Goal: Transaction & Acquisition: Purchase product/service

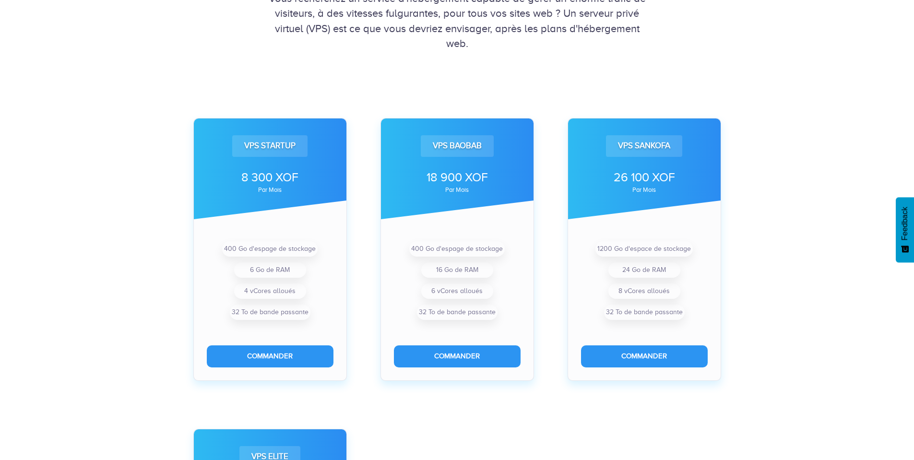
scroll to position [259, 0]
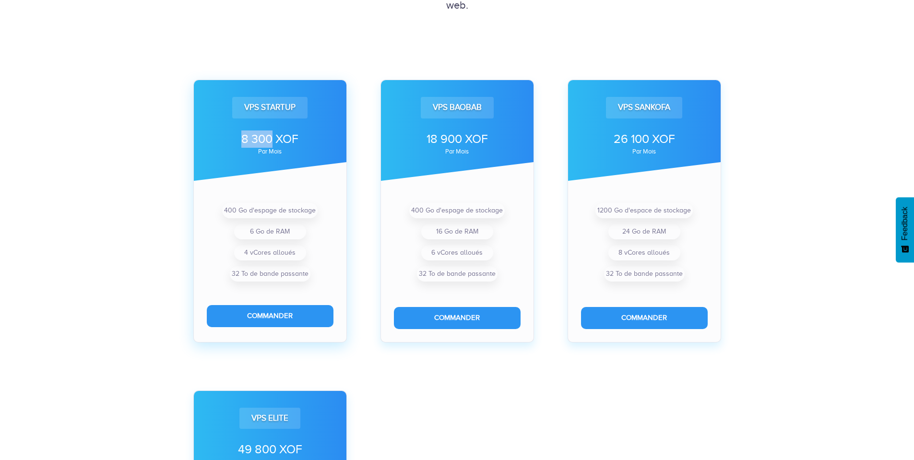
drag, startPoint x: 272, startPoint y: 143, endPoint x: 226, endPoint y: 142, distance: 46.1
click at [226, 142] on div "8 300 XOF" at bounding box center [270, 139] width 127 height 17
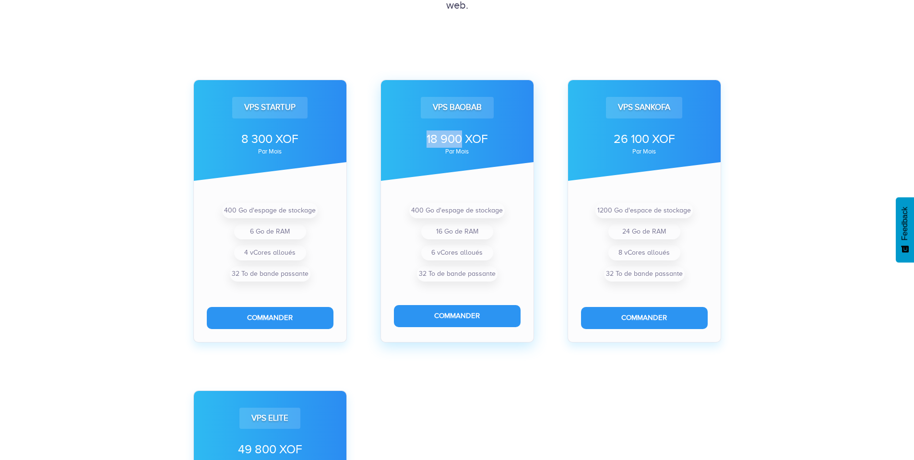
drag, startPoint x: 421, startPoint y: 139, endPoint x: 462, endPoint y: 137, distance: 40.3
click at [462, 137] on div "18 900 XOF" at bounding box center [457, 139] width 127 height 17
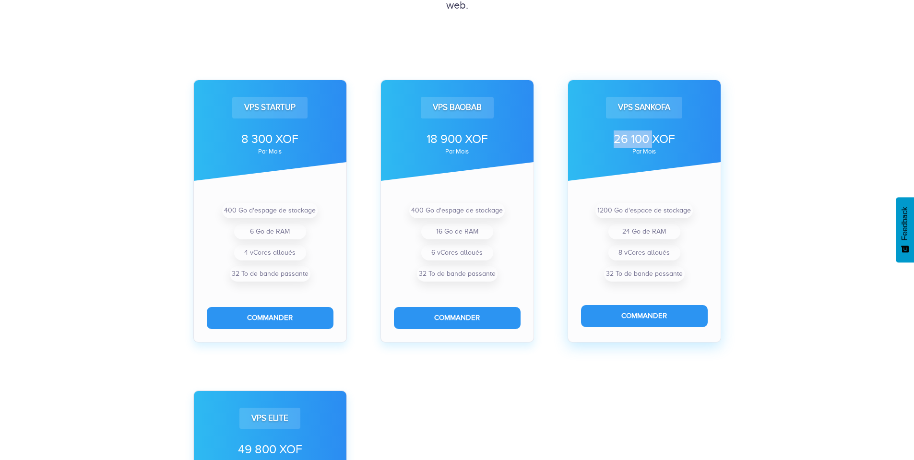
drag, startPoint x: 609, startPoint y: 142, endPoint x: 652, endPoint y: 142, distance: 43.2
click at [652, 142] on div "26 100 XOF" at bounding box center [644, 139] width 127 height 17
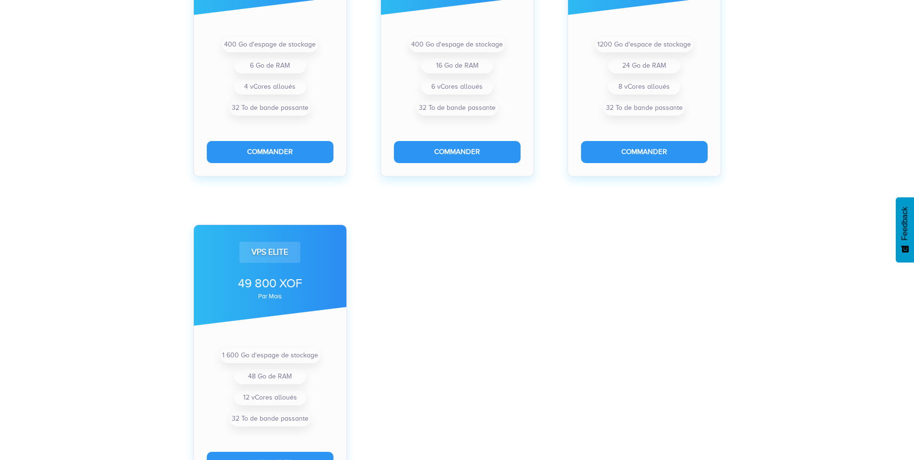
scroll to position [518, 0]
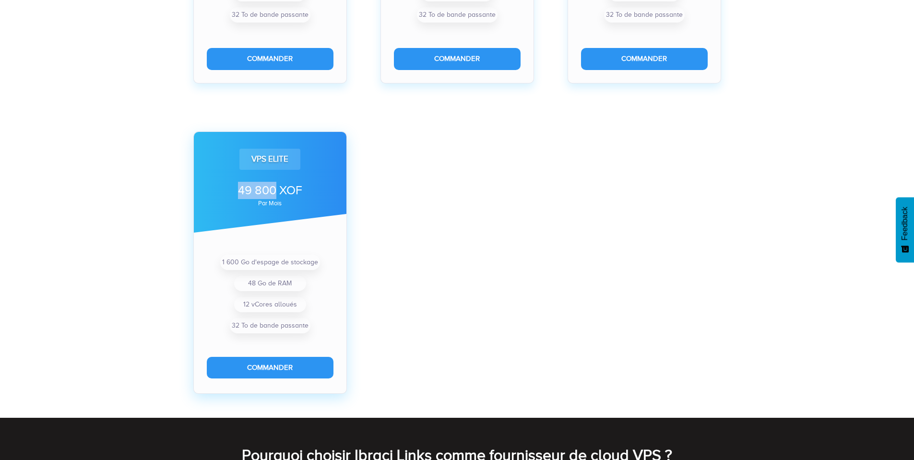
drag, startPoint x: 211, startPoint y: 189, endPoint x: 275, endPoint y: 191, distance: 64.3
click at [275, 191] on div "49 800 XOF" at bounding box center [270, 190] width 127 height 17
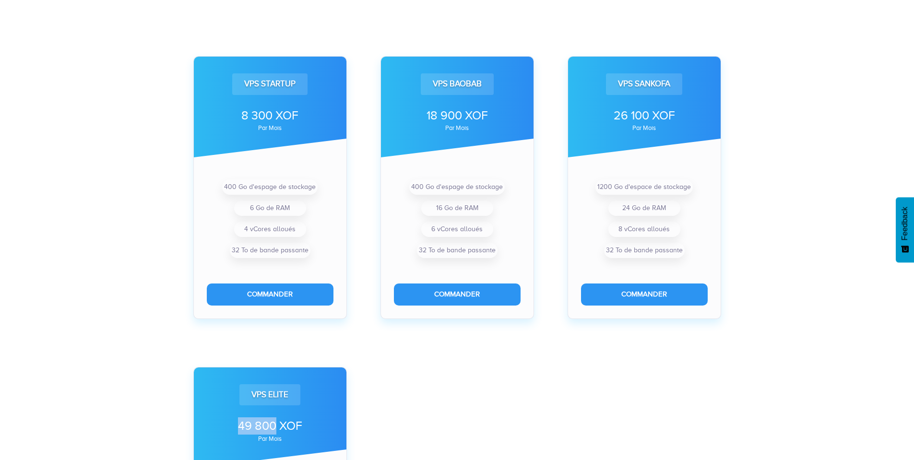
scroll to position [259, 0]
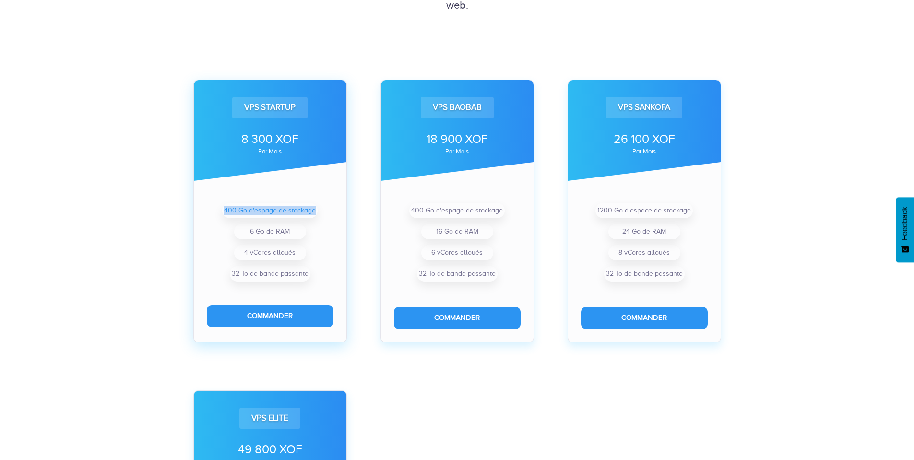
drag, startPoint x: 219, startPoint y: 210, endPoint x: 316, endPoint y: 214, distance: 96.5
click at [316, 214] on ul "400 Go d'espage de stockage 6 Go de RAM 4 vCores alloués 32 To de bande passante" at bounding box center [270, 242] width 127 height 84
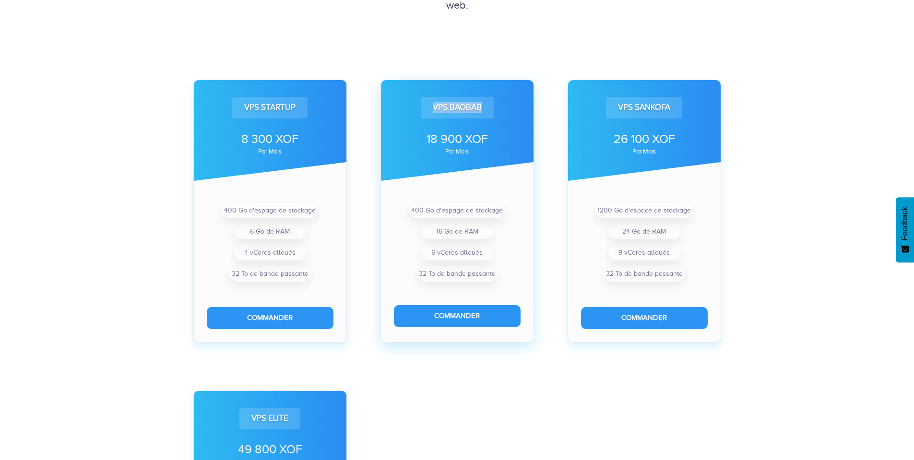
drag, startPoint x: 423, startPoint y: 107, endPoint x: 484, endPoint y: 111, distance: 61.5
click at [484, 111] on div "VPS Baobab" at bounding box center [457, 107] width 73 height 21
drag, startPoint x: 421, startPoint y: 234, endPoint x: 511, endPoint y: 240, distance: 90.0
click at [511, 240] on ul "400 Go d'espage de stockage 16 Go de RAM 6 vCores alloués 32 To de bande passan…" at bounding box center [457, 242] width 127 height 84
drag, startPoint x: 426, startPoint y: 257, endPoint x: 490, endPoint y: 250, distance: 64.3
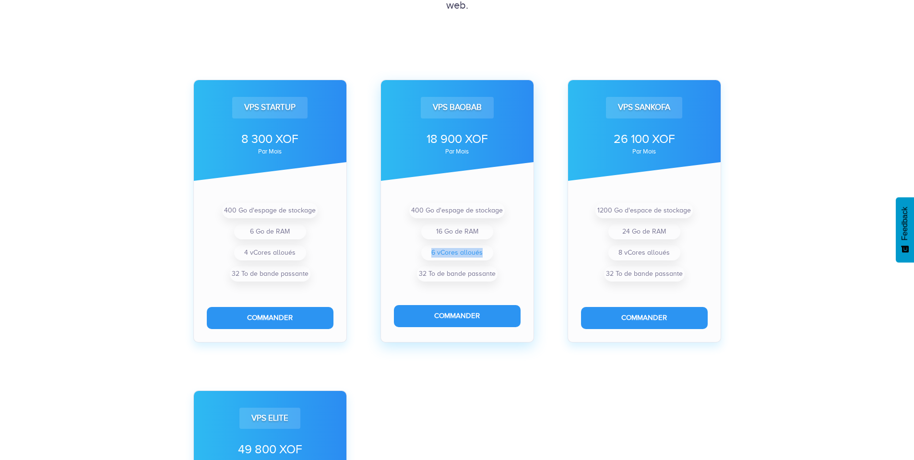
click at [490, 250] on li "6 vCores alloués" at bounding box center [457, 252] width 72 height 15
drag, startPoint x: 419, startPoint y: 274, endPoint x: 496, endPoint y: 277, distance: 76.4
click at [496, 277] on li "32 To de bande passante" at bounding box center [457, 273] width 81 height 15
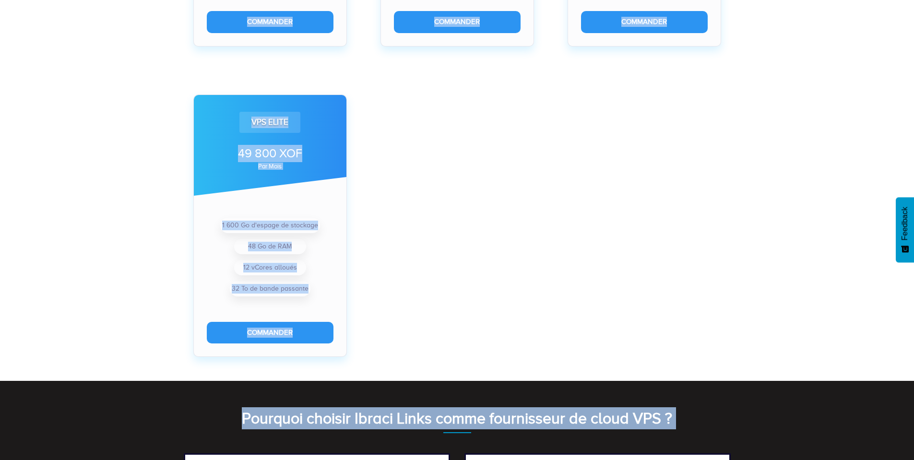
scroll to position [586, 0]
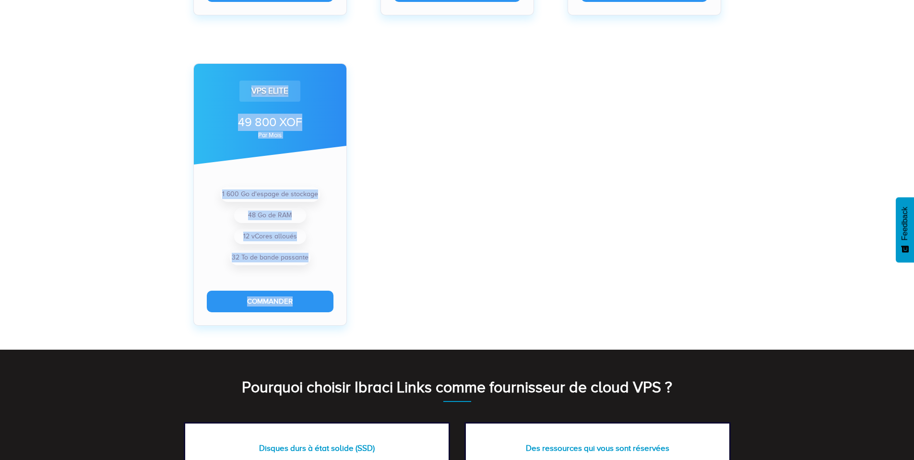
drag, startPoint x: 198, startPoint y: 83, endPoint x: 453, endPoint y: 325, distance: 351.7
click at [453, 325] on div "VPS Startup 8 300 XOF par mois 400 Go d'espage de stockage 6 Go de RAM 4 vCores…" at bounding box center [457, 24] width 561 height 621
copy div "LOR Ipsumdo 4 147 SIT ame cons 545 Ad e'seddoe te incididu 2 Ut la ETD 7 mAgnaa…"
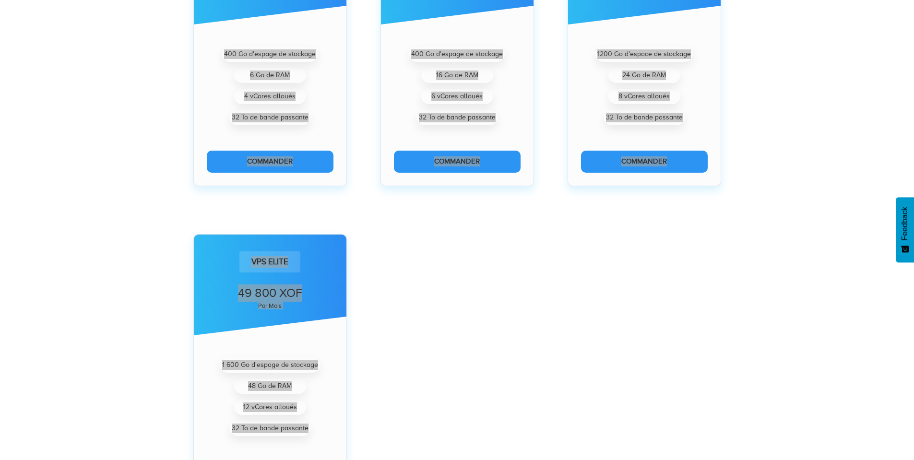
scroll to position [414, 0]
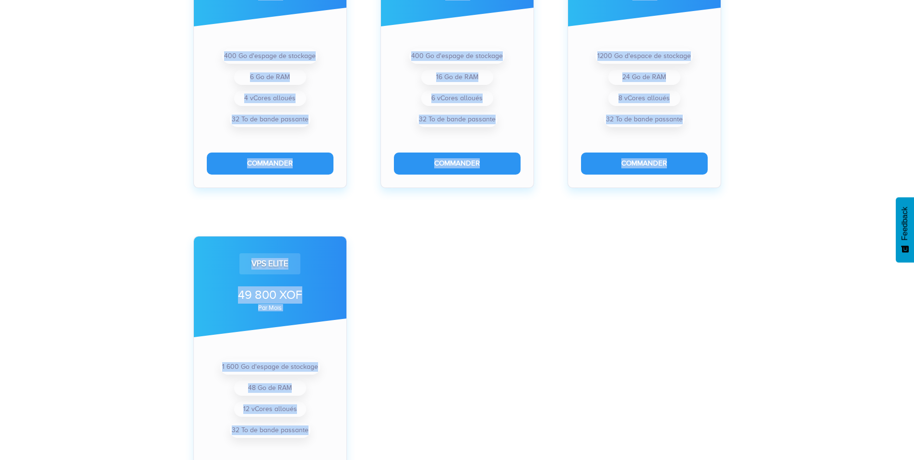
click at [428, 237] on div "VPS Startup 8 300 XOF par mois 400 Go d'espage de stockage 6 Go de RAM 4 vCores…" at bounding box center [457, 197] width 561 height 621
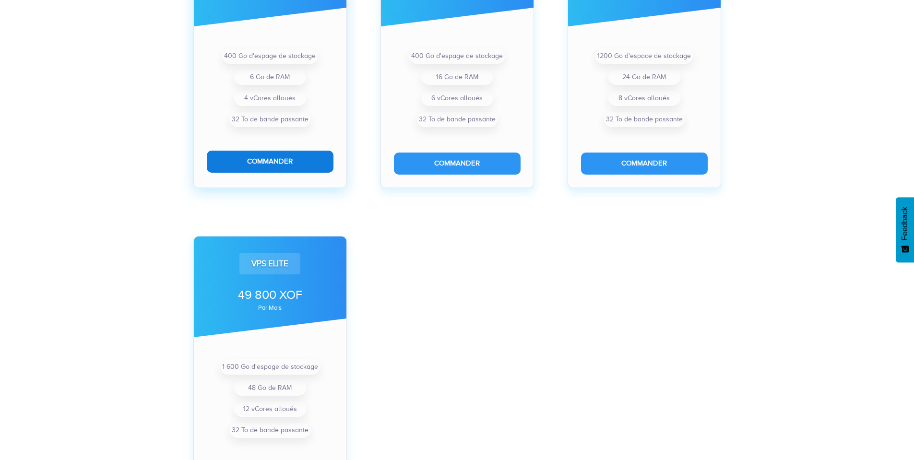
click at [299, 166] on button "Commander" at bounding box center [270, 162] width 127 height 22
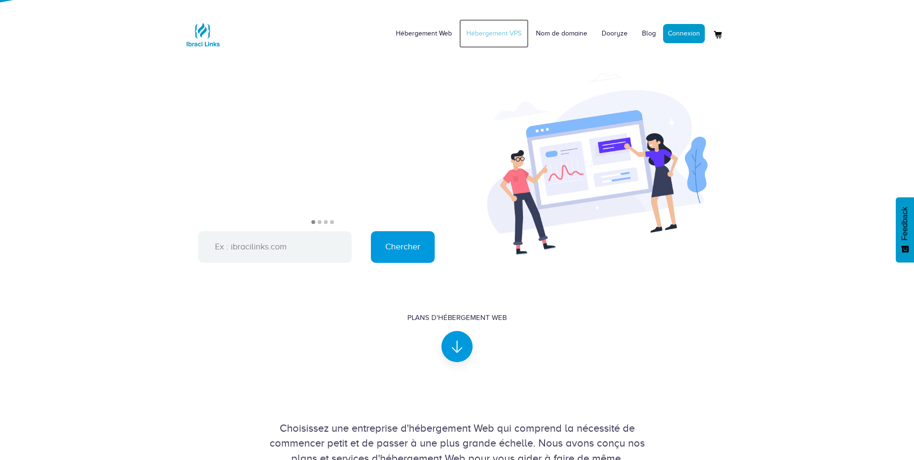
click at [499, 33] on link "Hébergement VPS" at bounding box center [494, 33] width 70 height 29
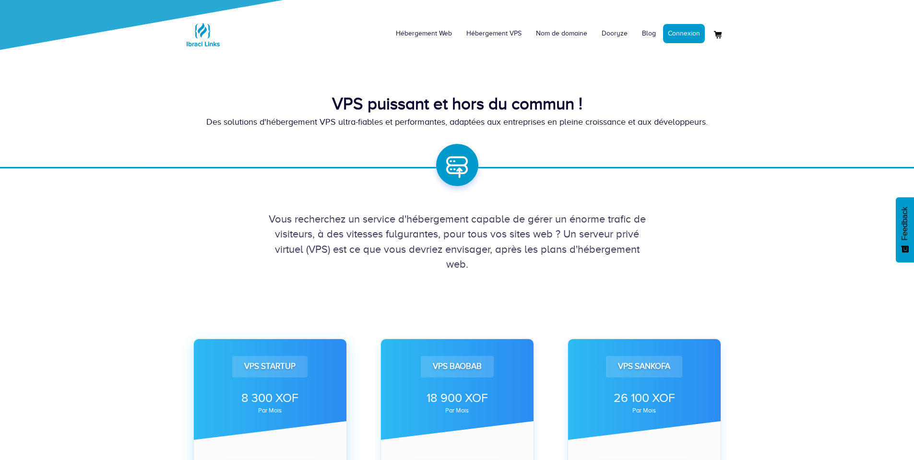
scroll to position [173, 0]
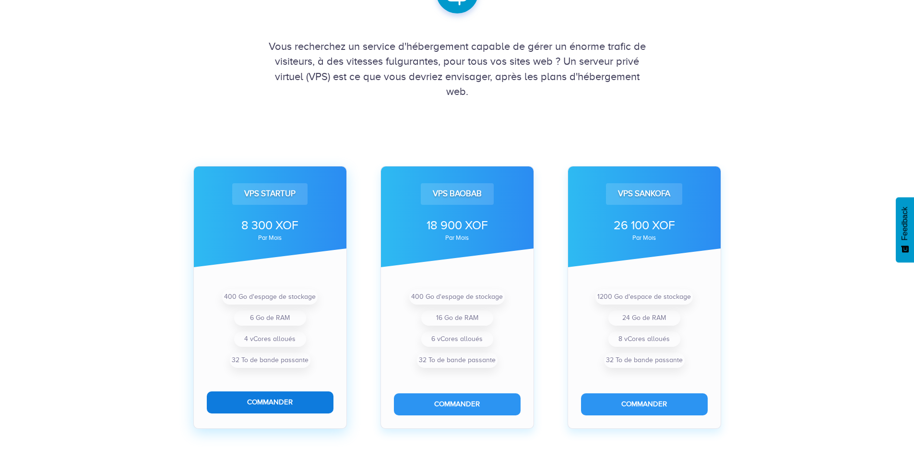
click at [271, 402] on button "Commander" at bounding box center [270, 403] width 127 height 22
